Goal: Register for event/course

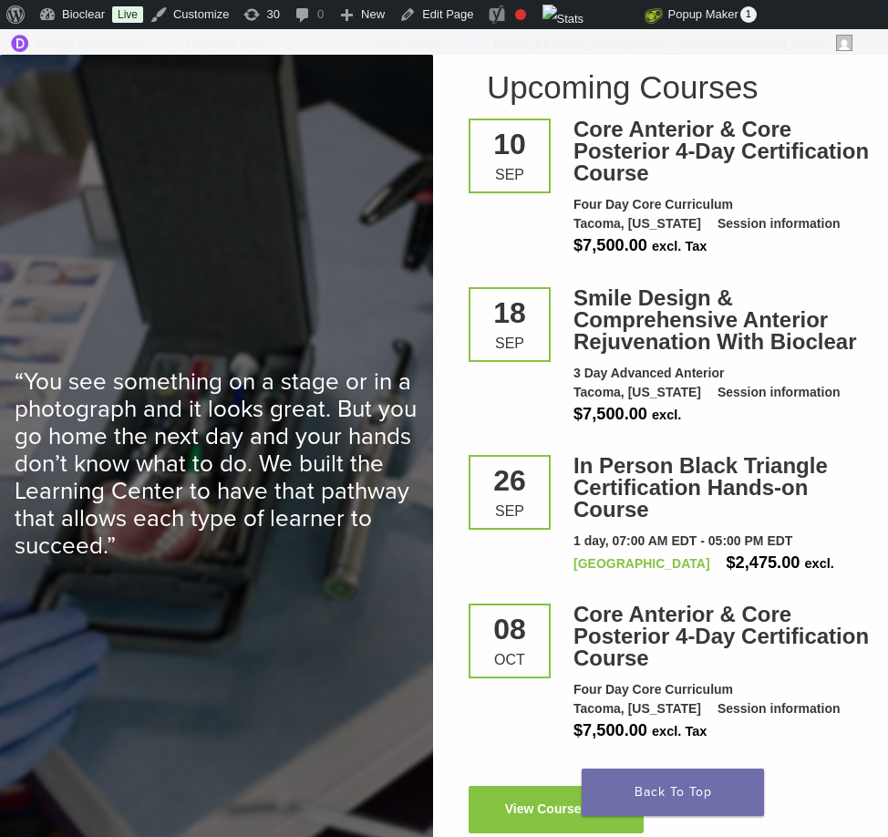
scroll to position [2653, 0]
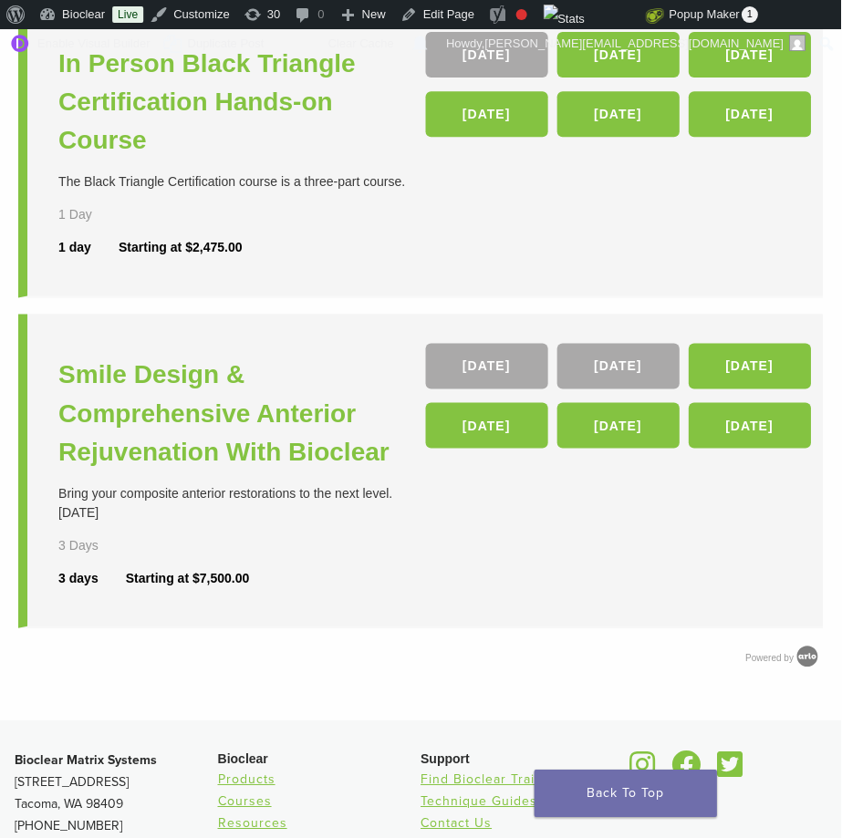
scroll to position [760, 0]
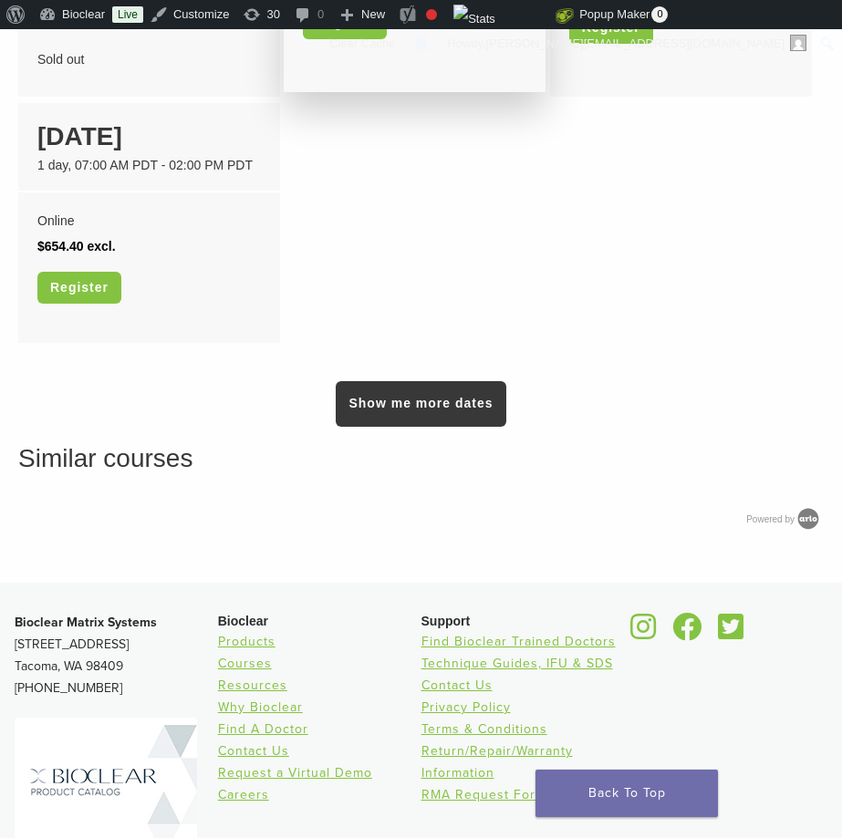
scroll to position [1855, 0]
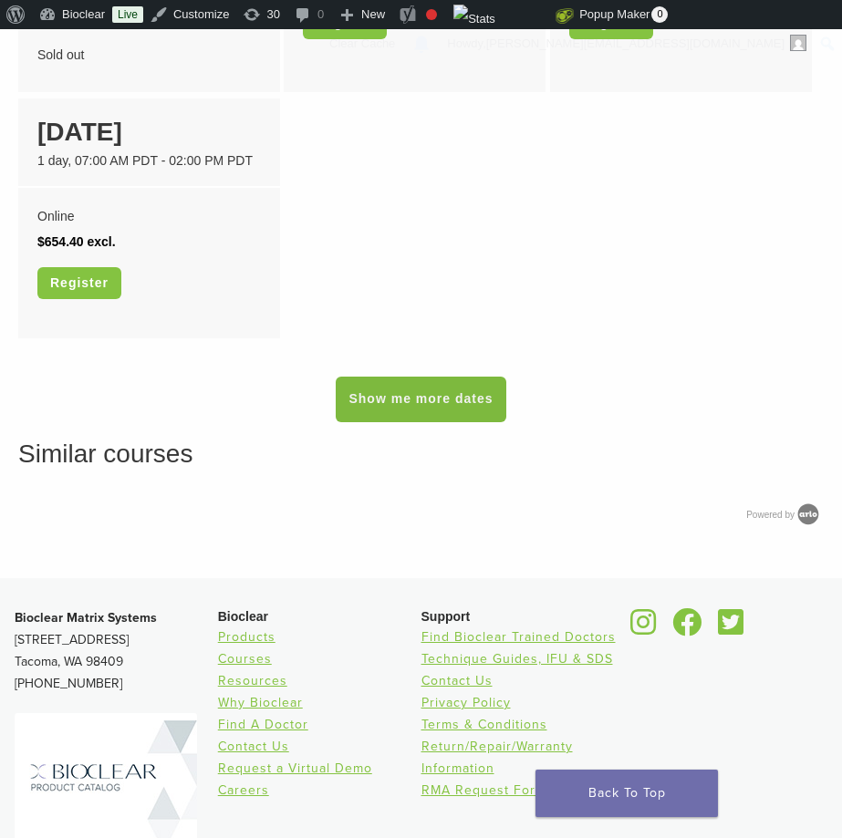
click at [436, 422] on link "Show me more dates" at bounding box center [421, 400] width 170 height 46
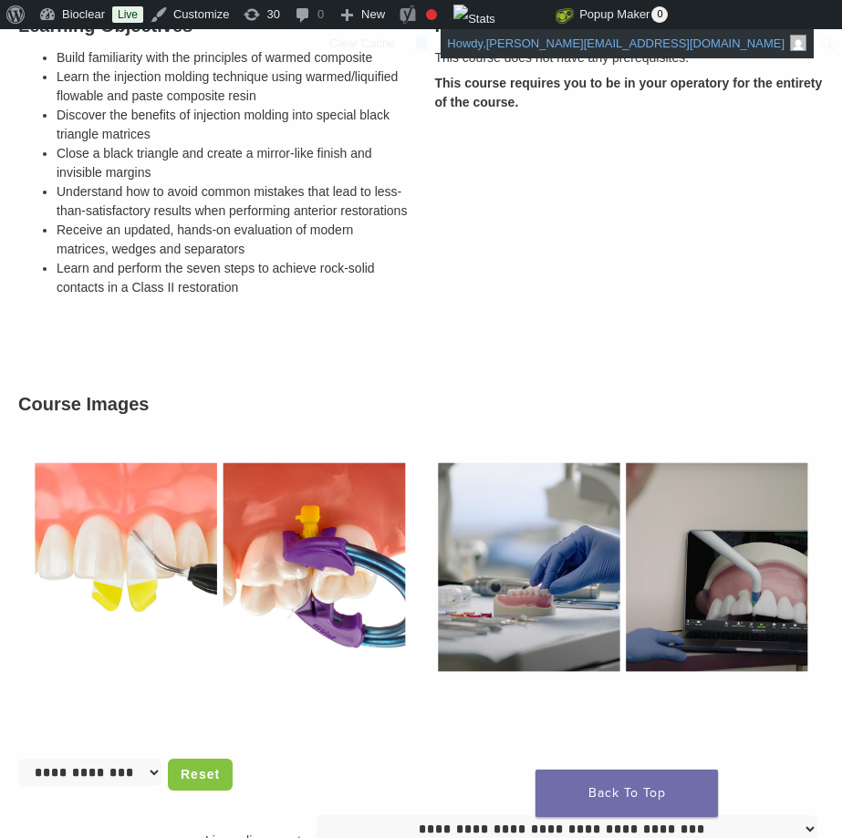
scroll to position [700, 0]
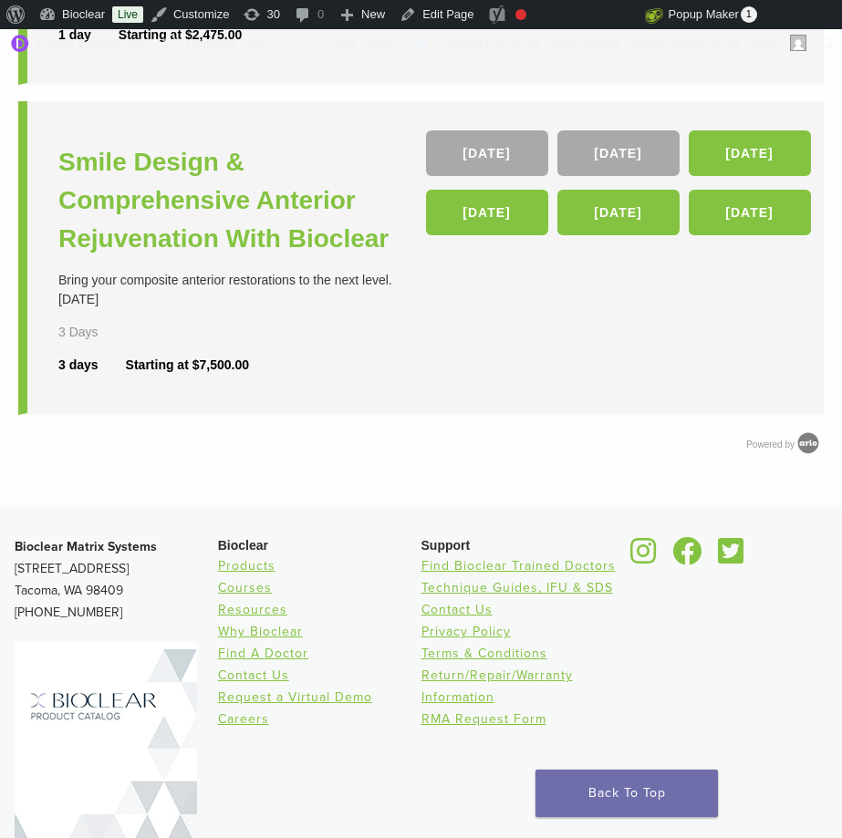
scroll to position [1085, 0]
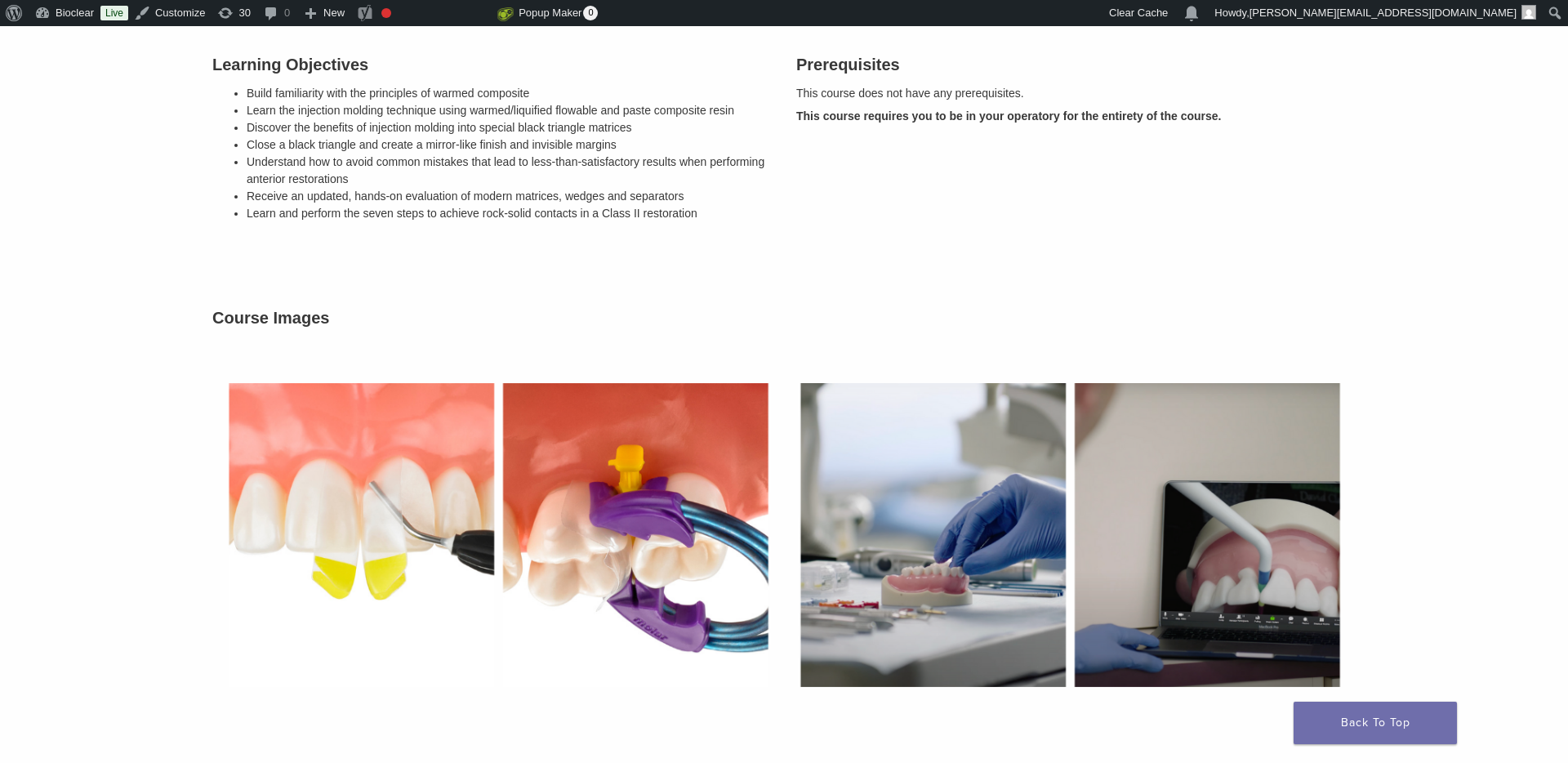
scroll to position [596, 0]
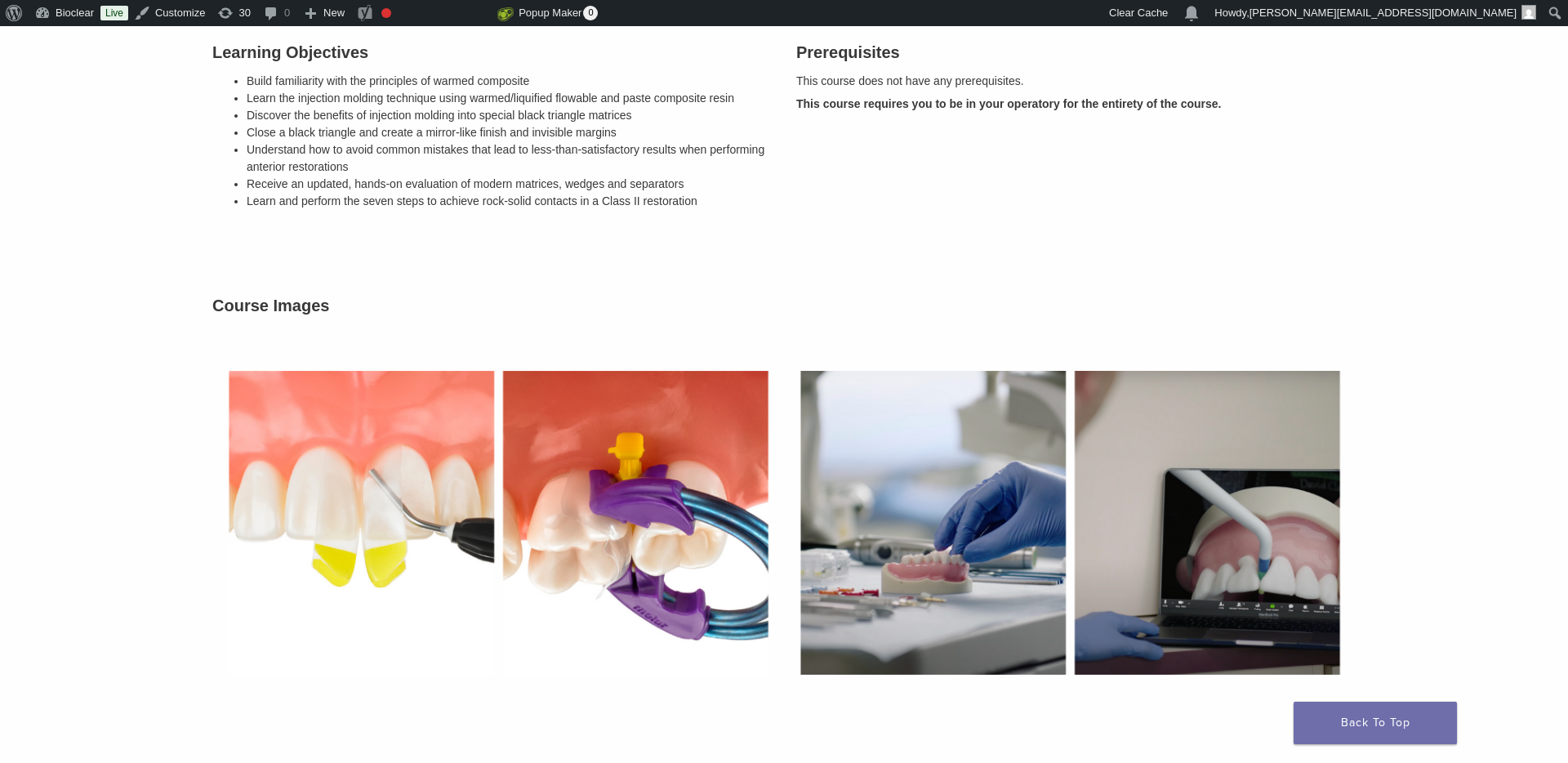
click at [1045, 312] on h3 "Course Images" at bounding box center [784, 304] width 1144 height 24
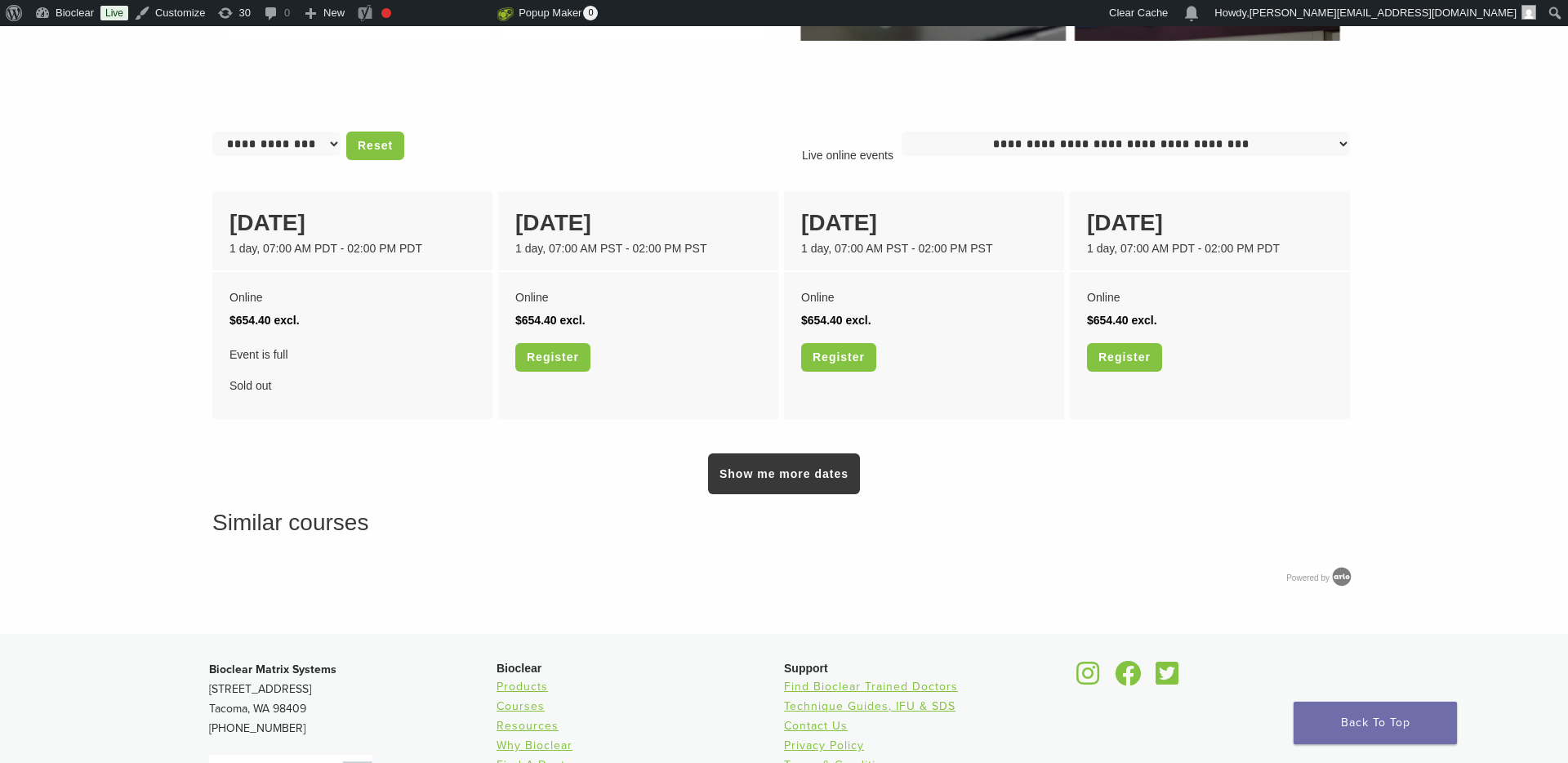
scroll to position [1226, 0]
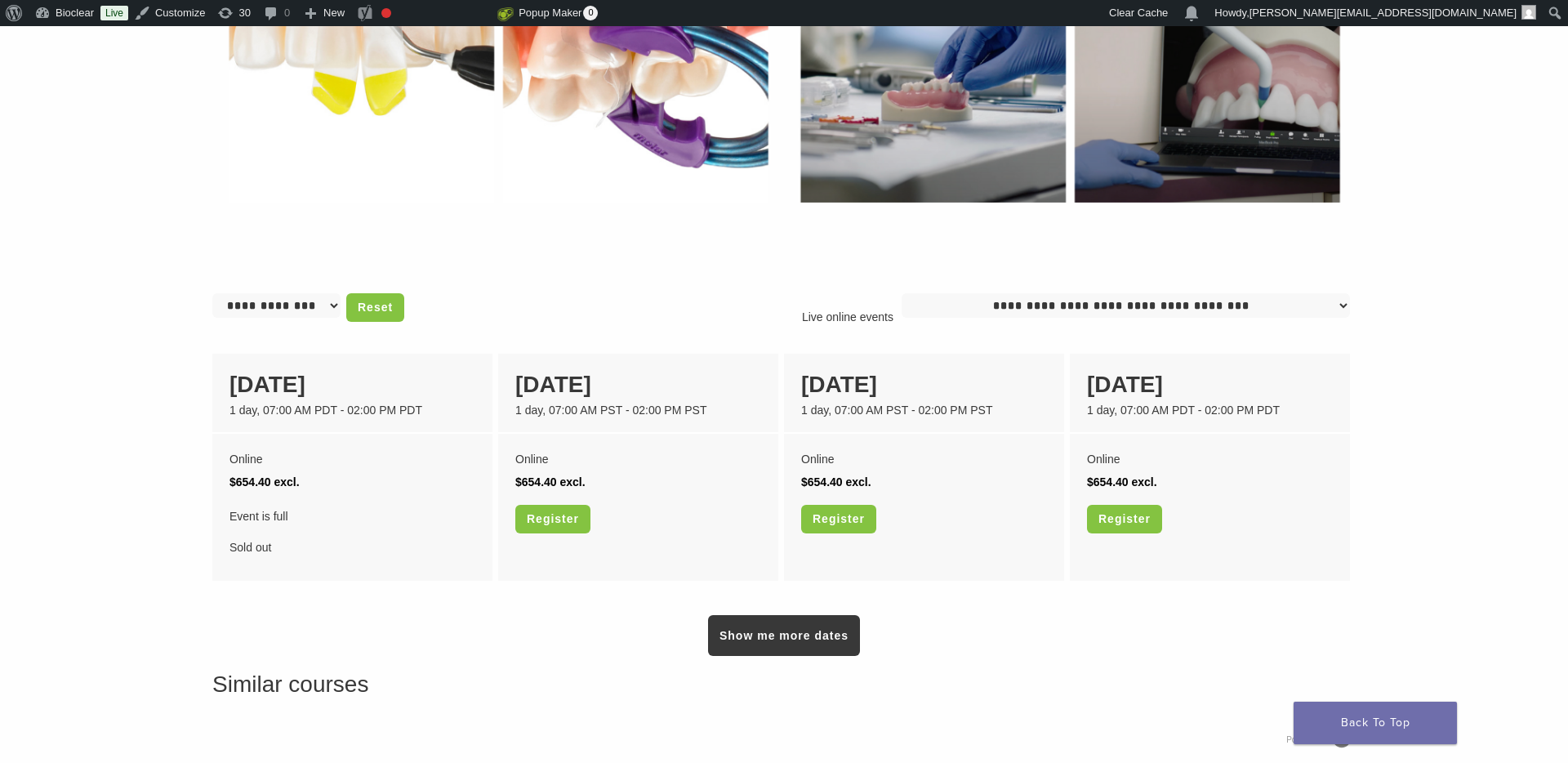
scroll to position [1092, 0]
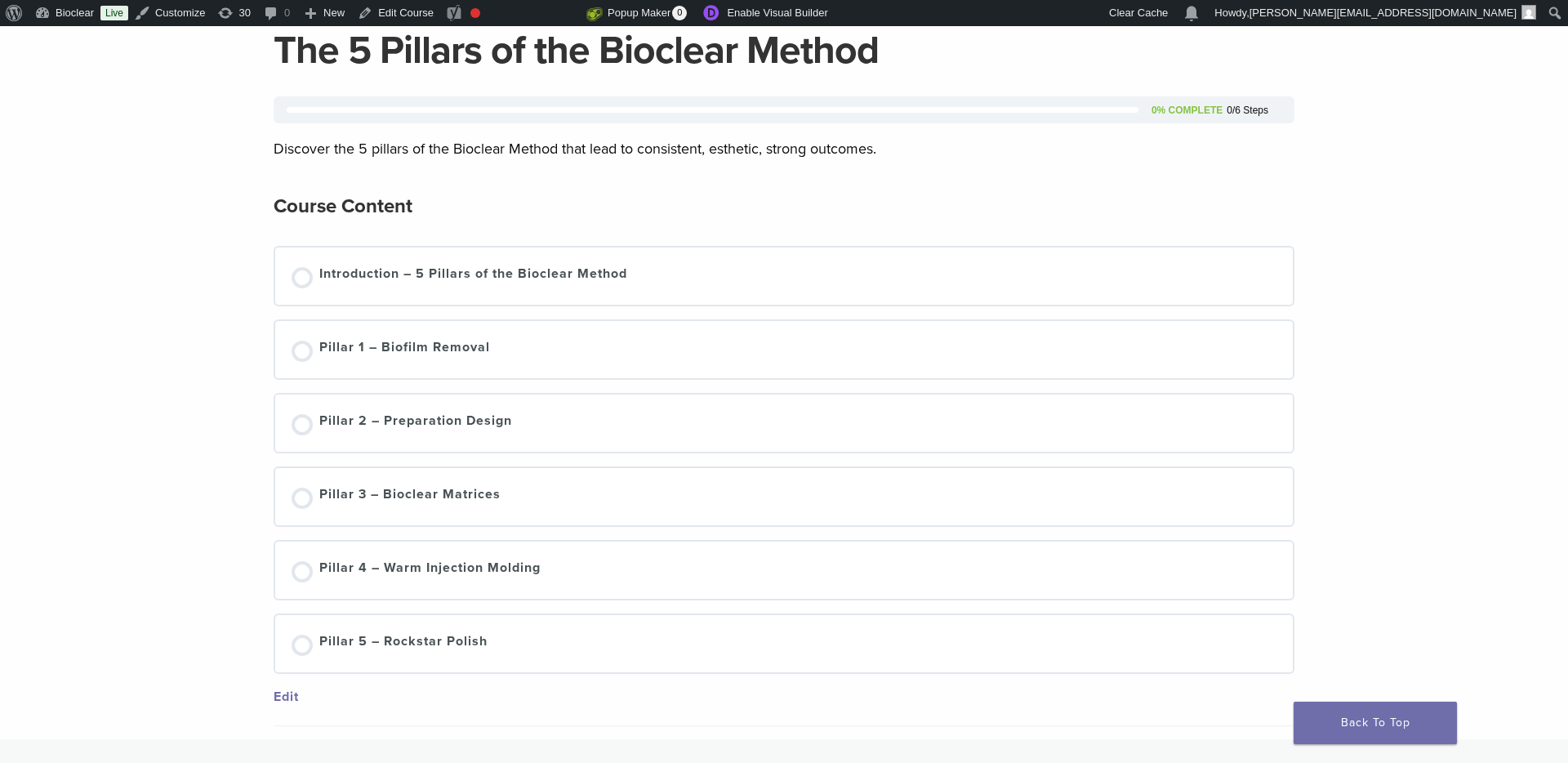
scroll to position [142, 0]
